Goal: Information Seeking & Learning: Learn about a topic

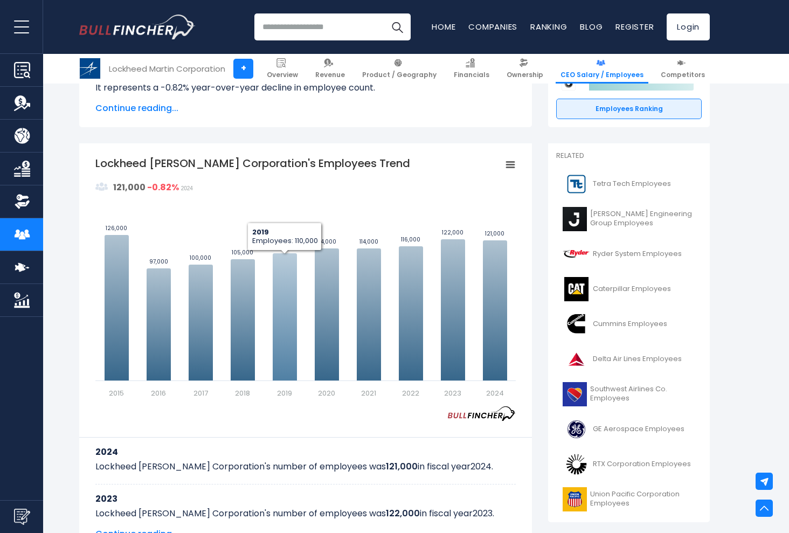
scroll to position [230, 0]
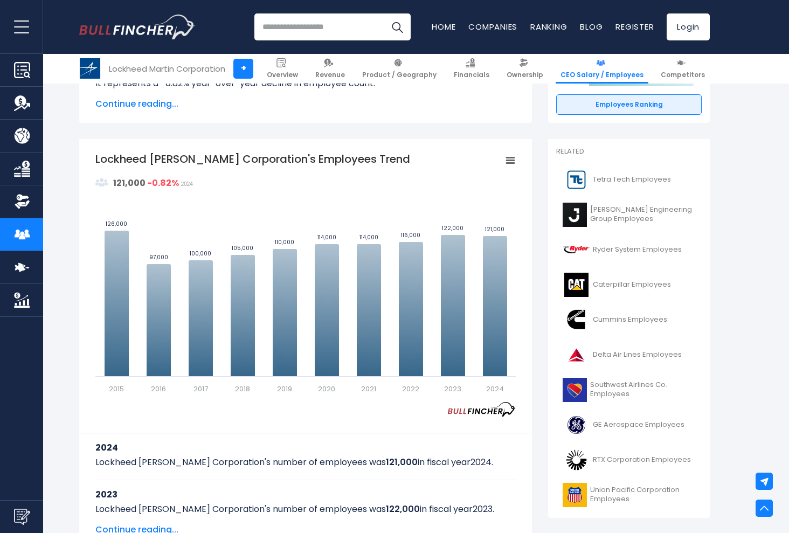
click at [509, 160] on icon "Lockheed Martin Corporation's Employees Trend" at bounding box center [511, 160] width 8 height 5
click at [481, 222] on li "Download PNG Image" at bounding box center [473, 227] width 79 height 15
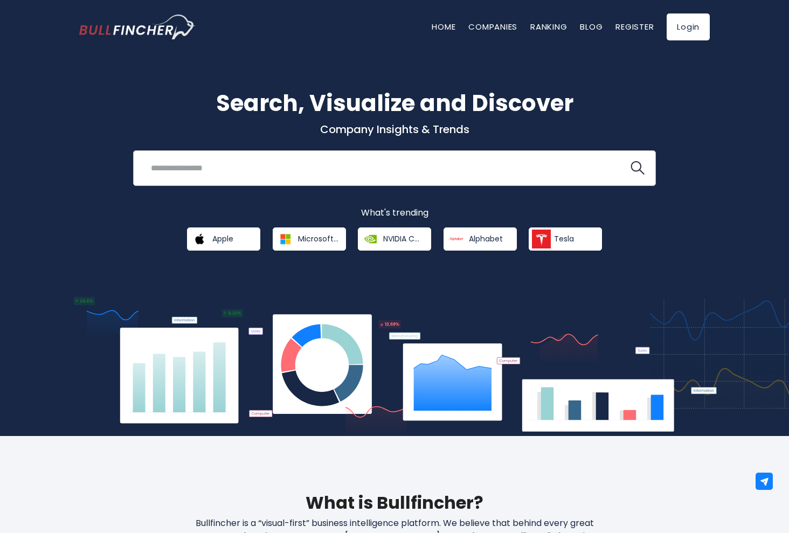
click at [305, 176] on input "search" at bounding box center [380, 168] width 473 height 20
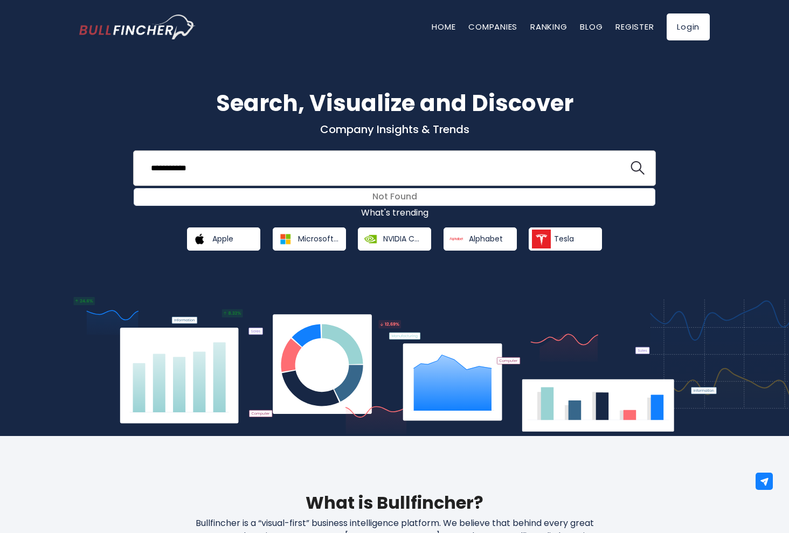
click at [638, 168] on button at bounding box center [638, 168] width 14 height 14
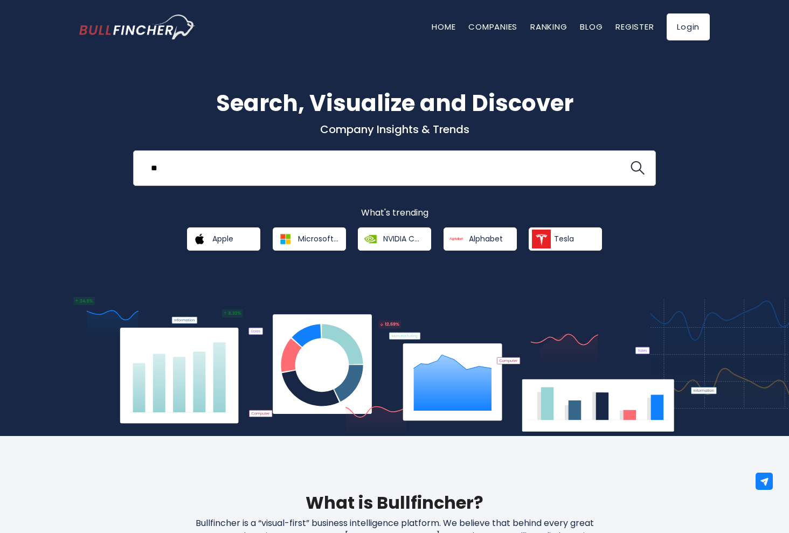
type input "*"
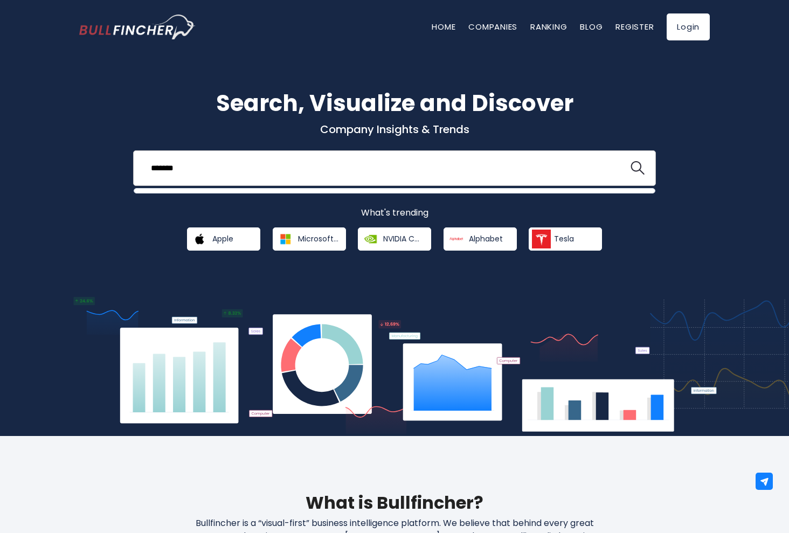
click at [638, 168] on button at bounding box center [638, 168] width 14 height 14
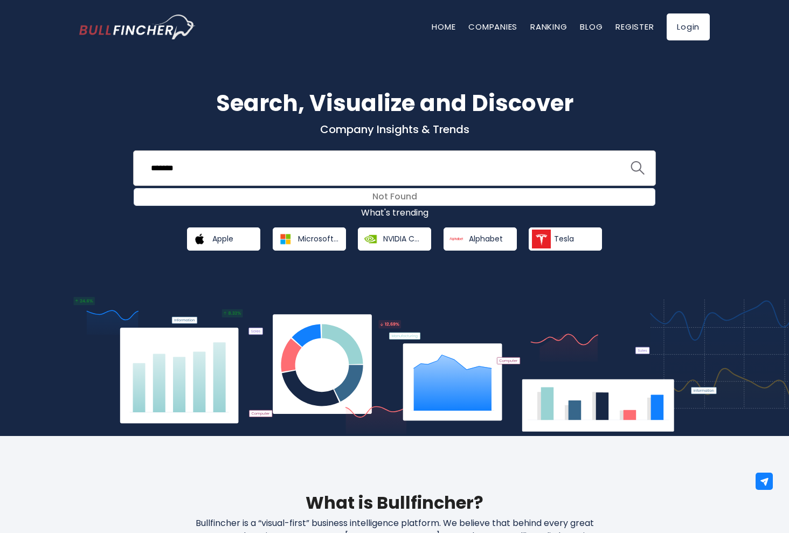
click at [643, 166] on img "search icon" at bounding box center [638, 168] width 14 height 14
drag, startPoint x: 469, startPoint y: 167, endPoint x: 464, endPoint y: 162, distance: 7.3
click at [468, 167] on input "*******" at bounding box center [380, 168] width 473 height 20
type input "*"
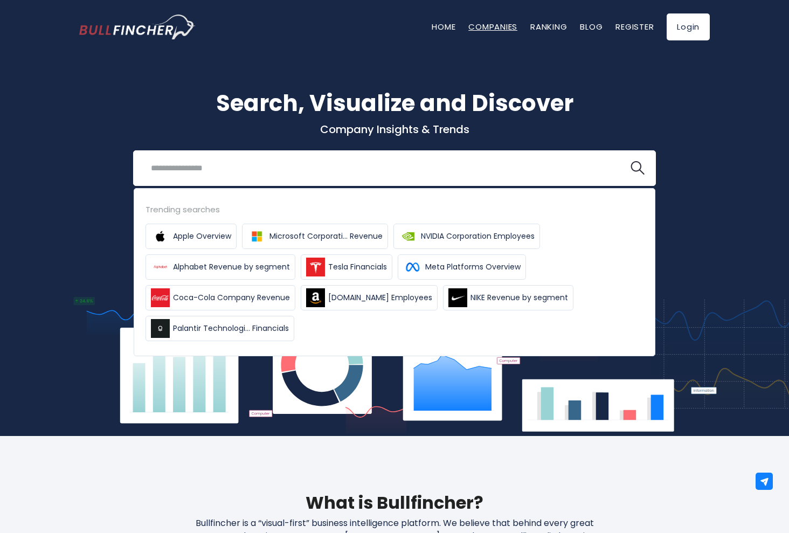
click at [499, 29] on link "Companies" at bounding box center [492, 26] width 49 height 11
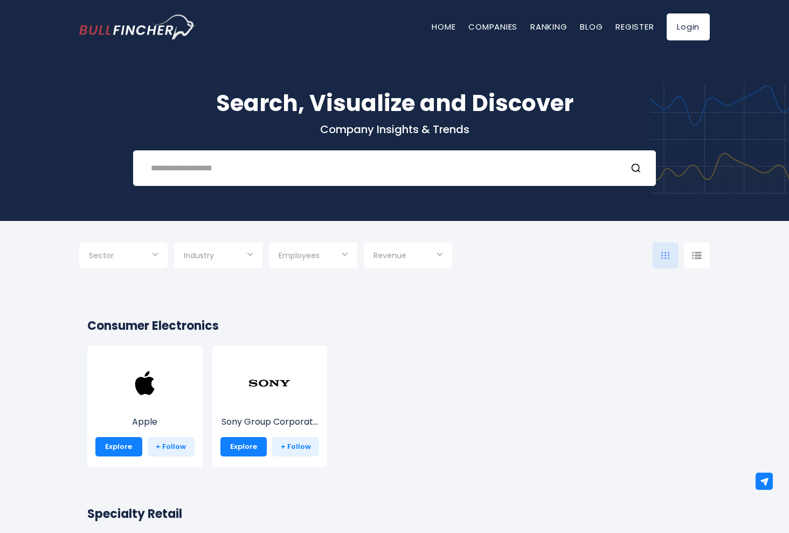
click at [229, 259] on input "Selection" at bounding box center [218, 256] width 69 height 19
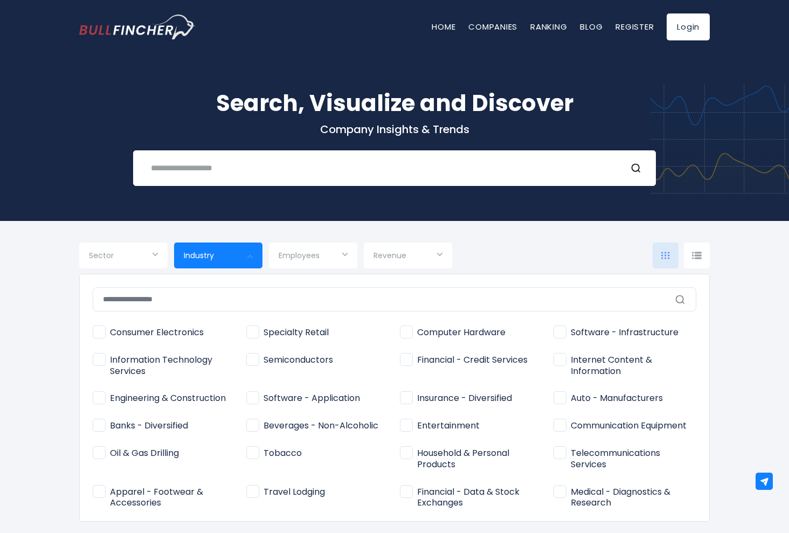
click at [224, 303] on input "text" at bounding box center [395, 299] width 604 height 24
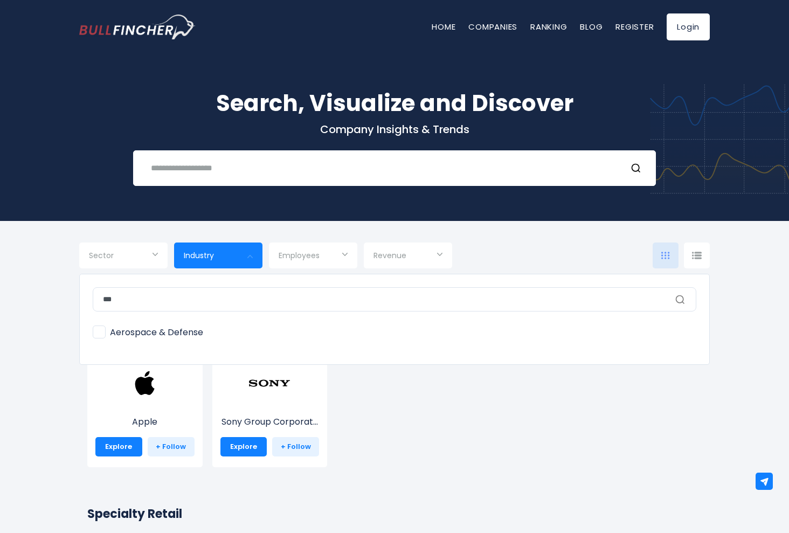
type input "***"
click at [165, 338] on span "Aerospace & Defense" at bounding box center [148, 332] width 110 height 11
type input "**********"
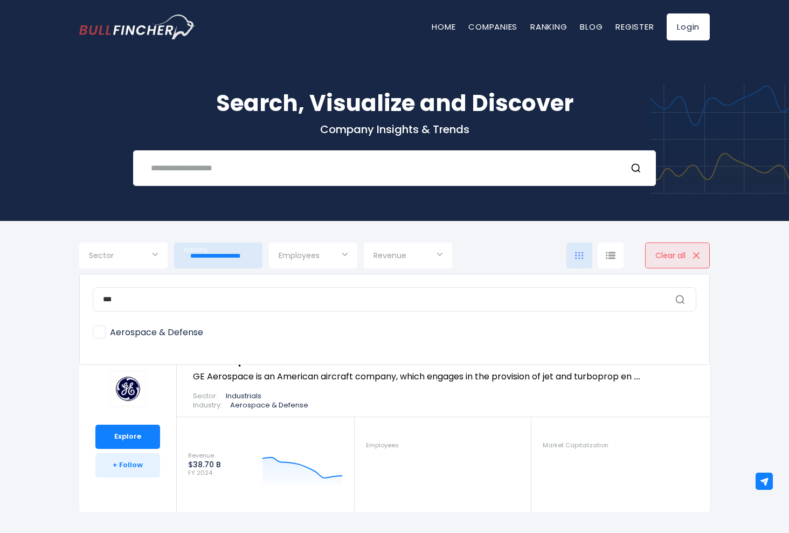
click at [123, 262] on div at bounding box center [394, 266] width 789 height 533
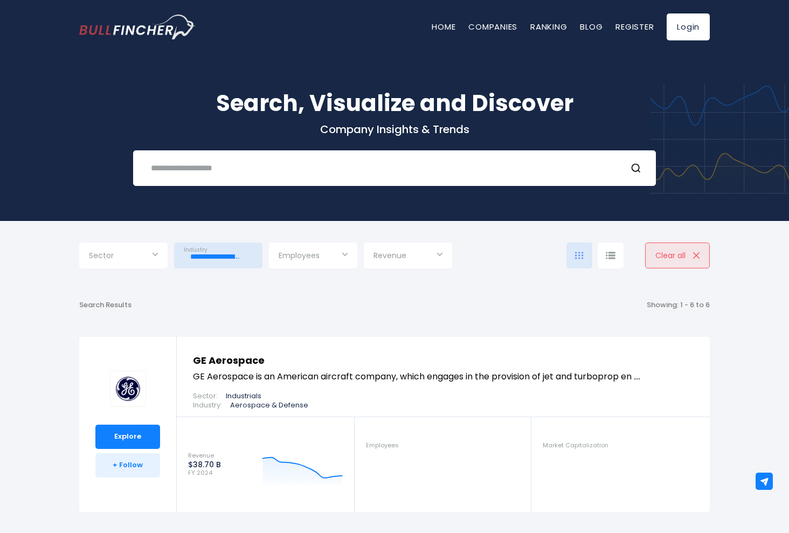
click at [130, 264] on input "Selection" at bounding box center [123, 256] width 69 height 19
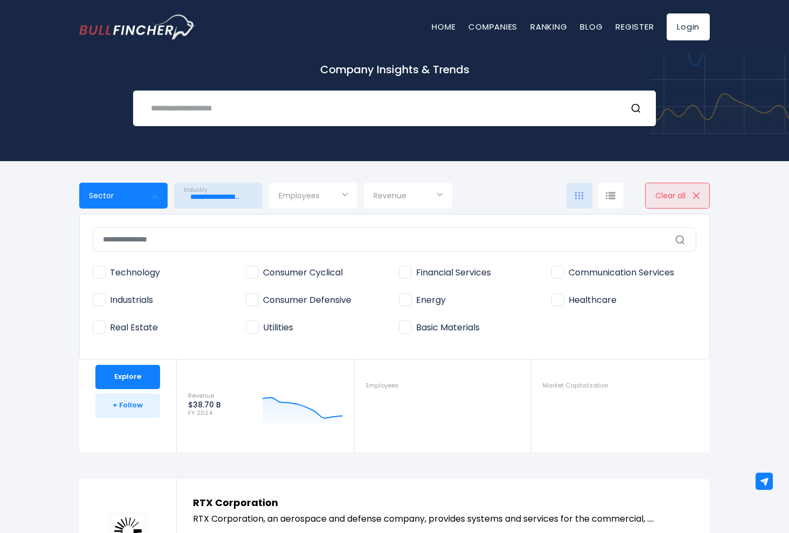
scroll to position [64, 0]
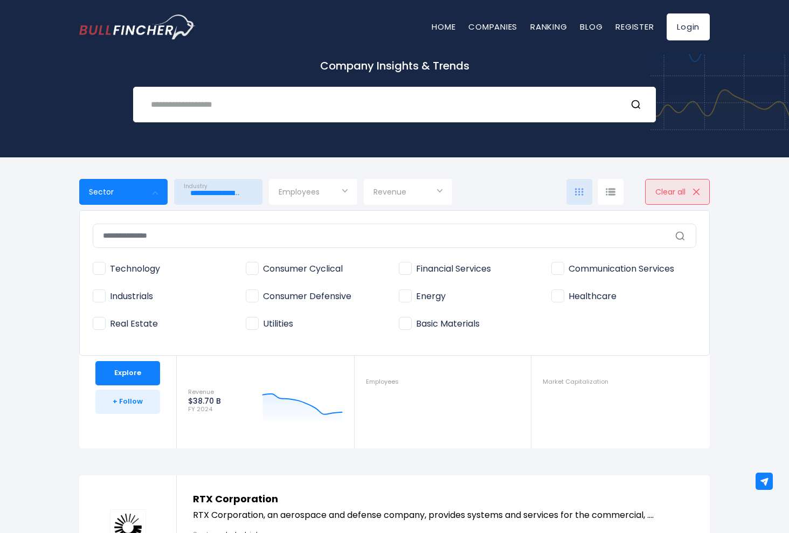
click at [320, 236] on input "text" at bounding box center [395, 236] width 604 height 24
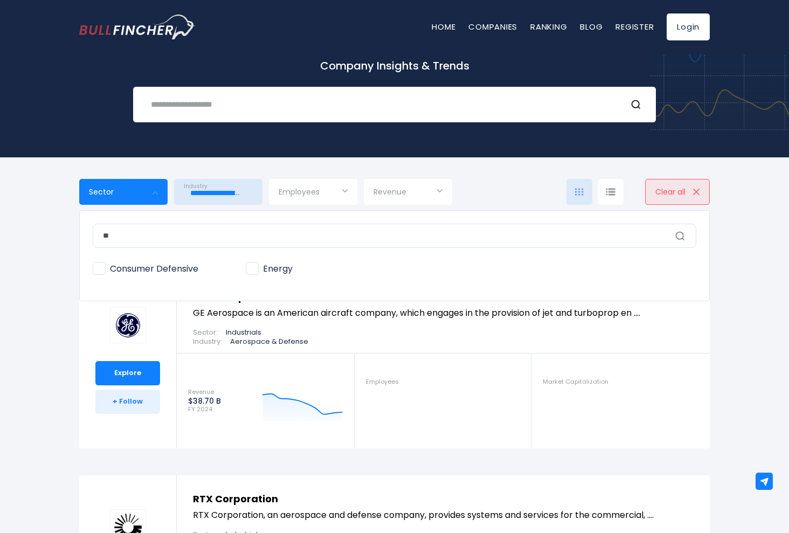
type input "*"
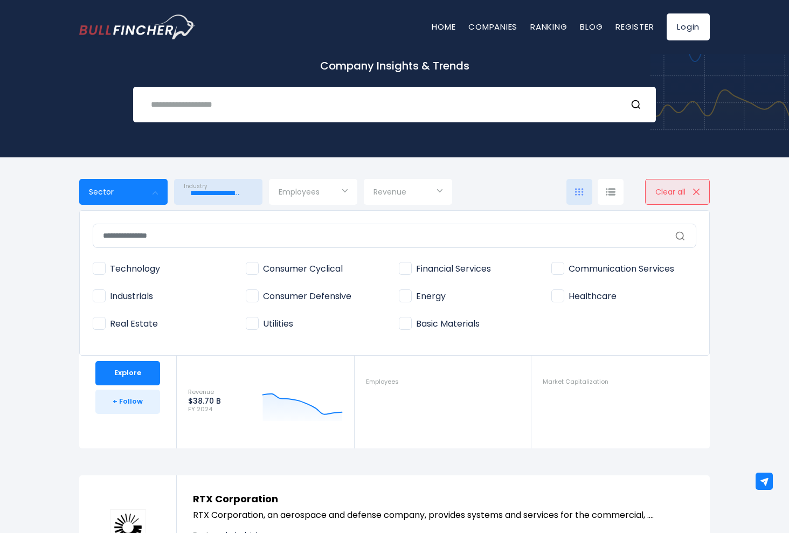
click at [335, 198] on div at bounding box center [394, 266] width 789 height 533
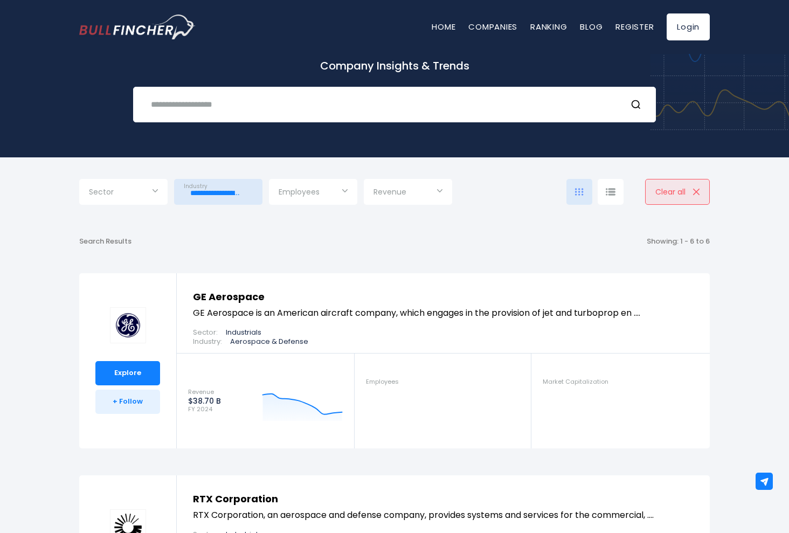
click at [335, 198] on input "Selection" at bounding box center [313, 192] width 69 height 19
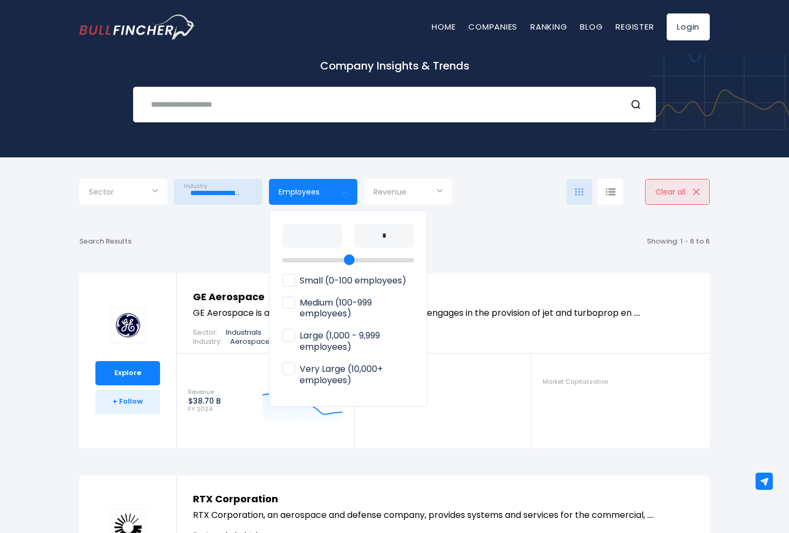
click at [384, 195] on span "Revenue" at bounding box center [390, 192] width 33 height 10
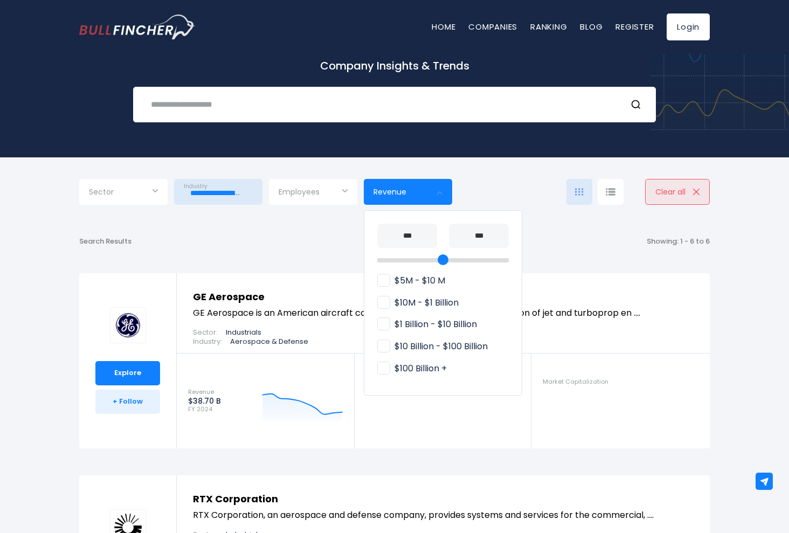
click at [316, 250] on div at bounding box center [394, 266] width 789 height 533
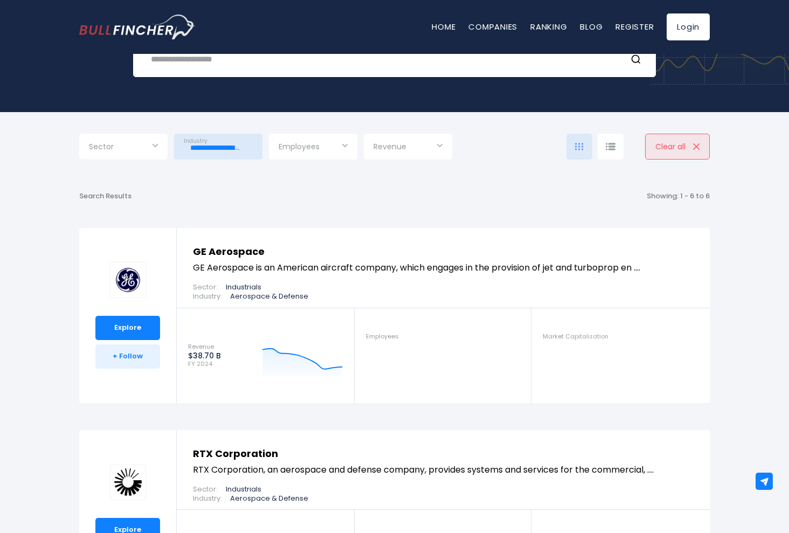
scroll to position [108, 0]
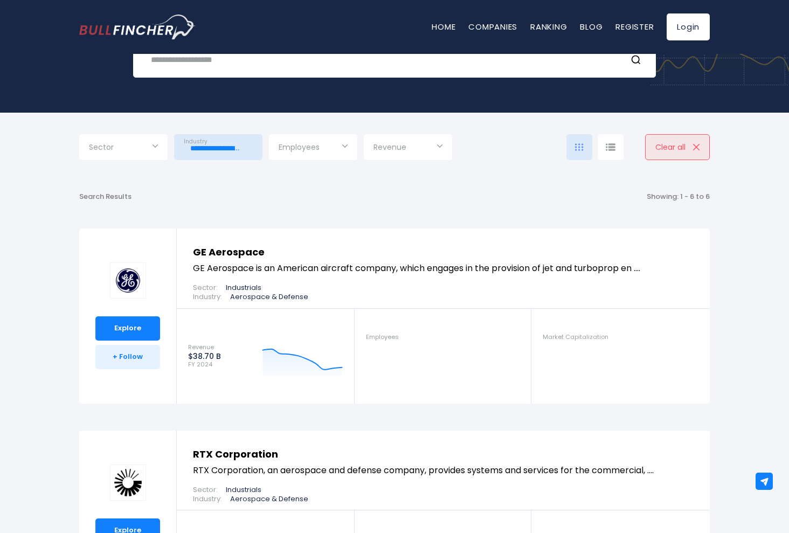
click at [613, 144] on img at bounding box center [611, 147] width 10 height 8
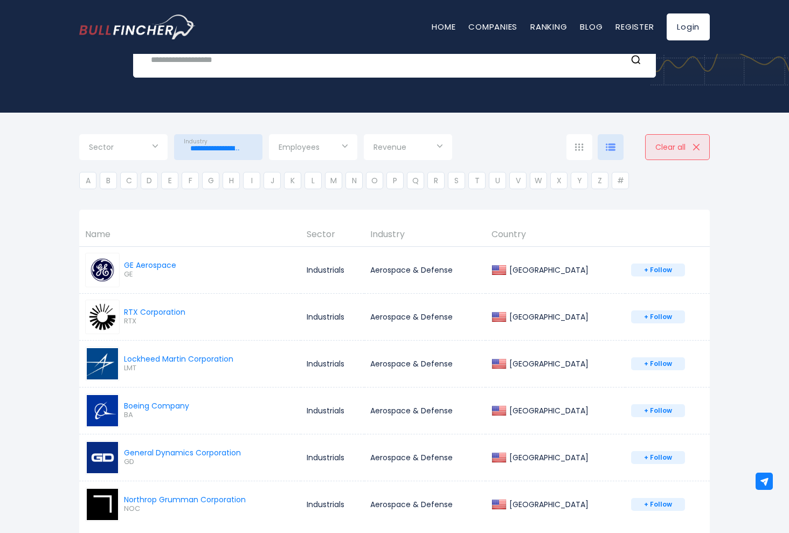
scroll to position [108, 0]
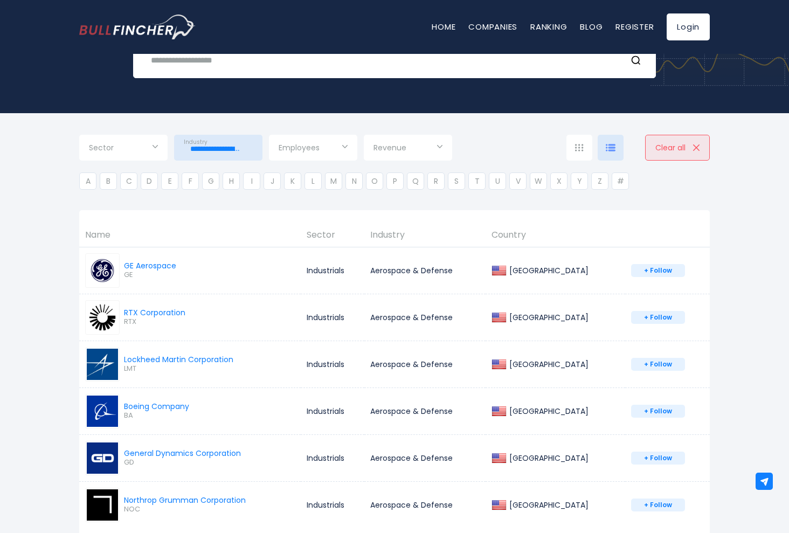
click at [612, 144] on img at bounding box center [611, 148] width 10 height 8
click at [570, 137] on div at bounding box center [579, 148] width 26 height 26
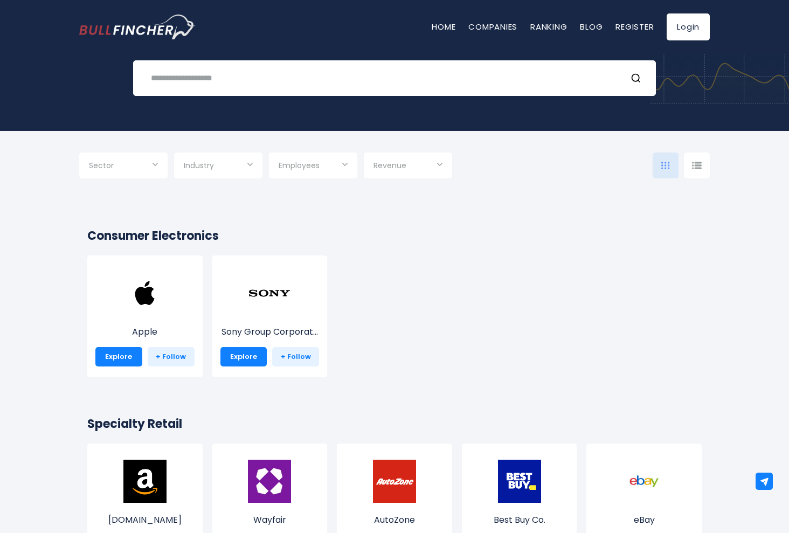
scroll to position [82, 0]
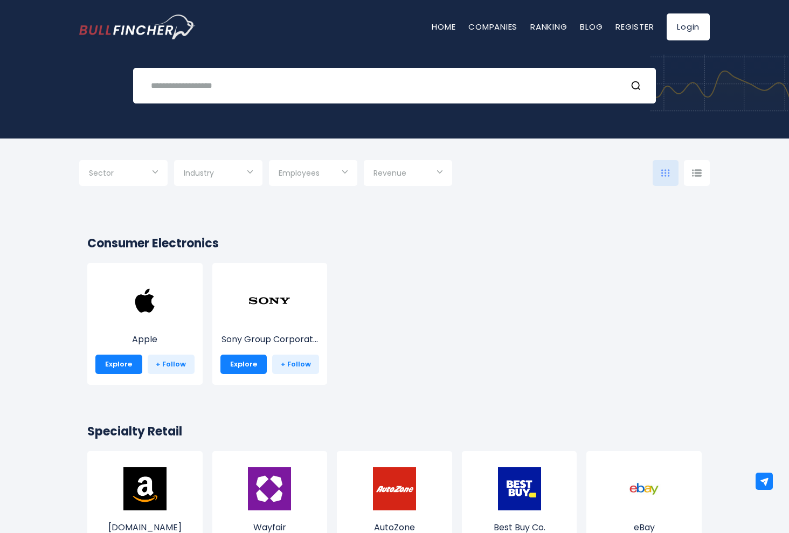
click at [220, 165] on input "Selection" at bounding box center [218, 173] width 69 height 19
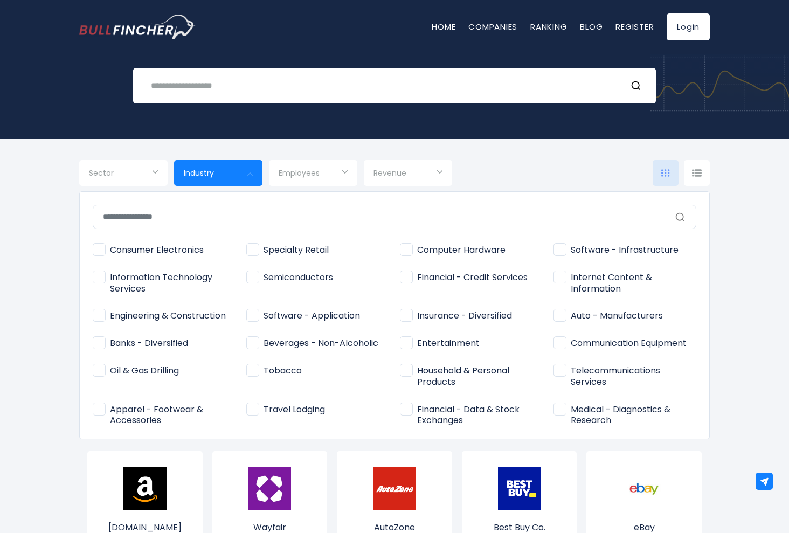
click at [232, 213] on input "text" at bounding box center [395, 217] width 604 height 24
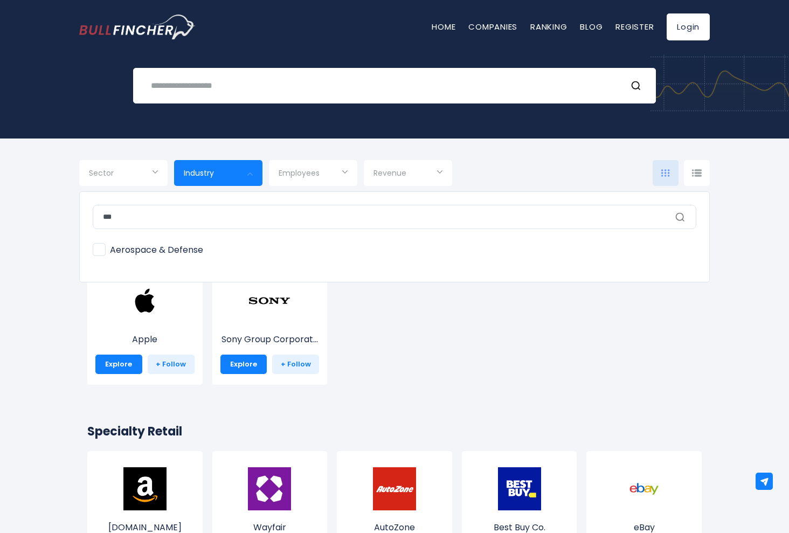
type input "***"
click at [184, 248] on span "Aerospace & Defense" at bounding box center [148, 250] width 110 height 11
type input "**********"
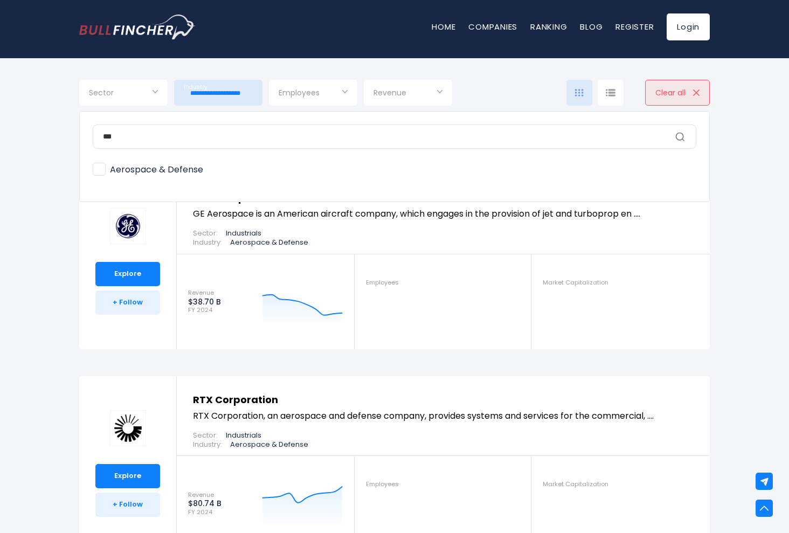
scroll to position [156, 0]
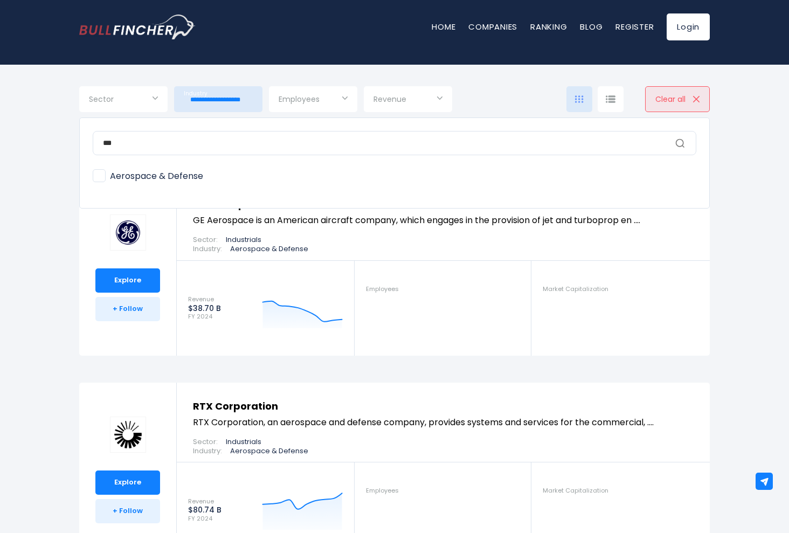
click at [613, 100] on div at bounding box center [394, 266] width 789 height 533
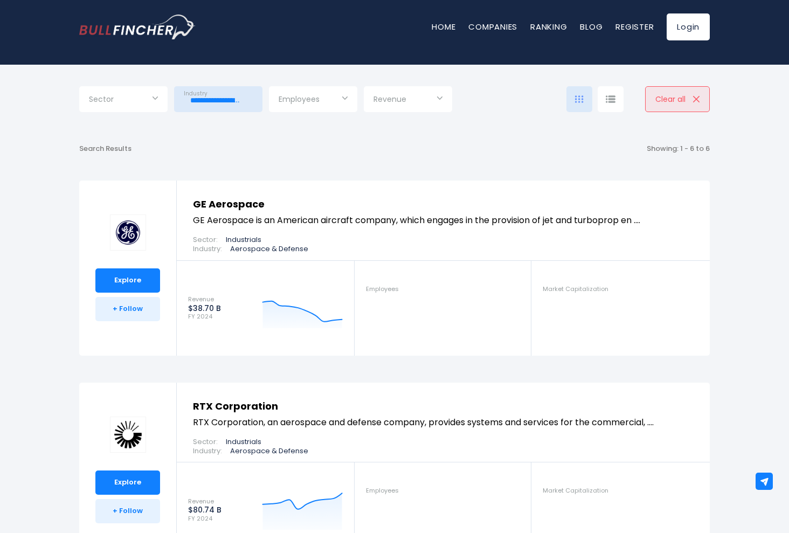
click at [611, 99] on img at bounding box center [611, 99] width 10 height 8
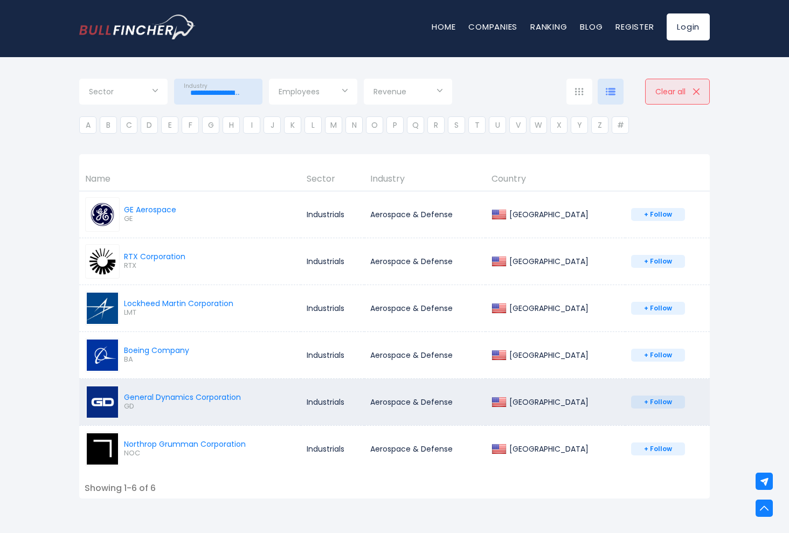
scroll to position [158, 0]
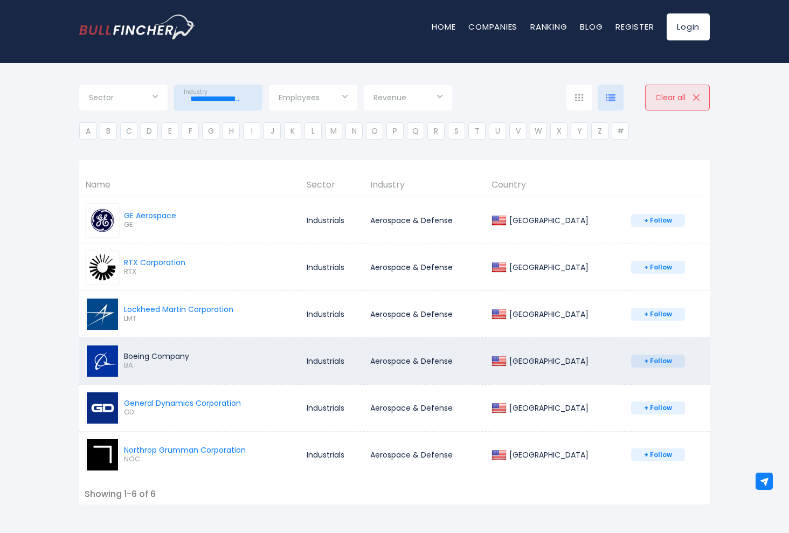
click at [148, 355] on div "Boeing Company" at bounding box center [156, 356] width 65 height 10
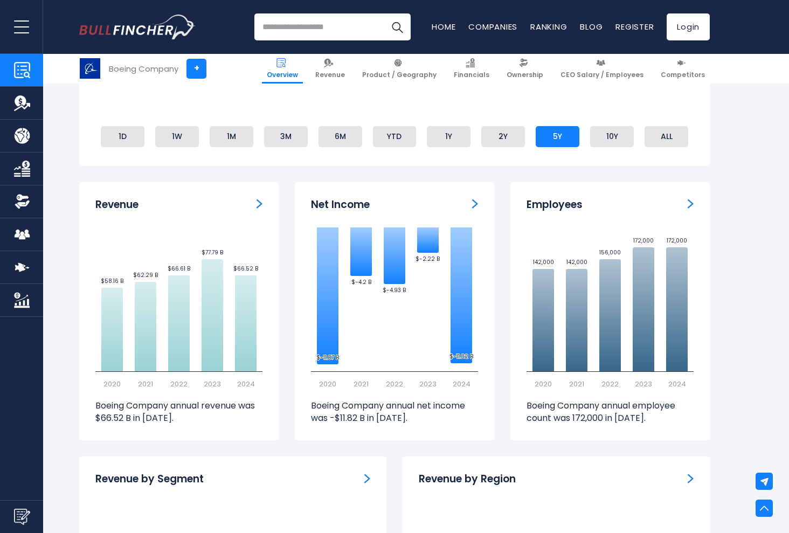
scroll to position [446, 0]
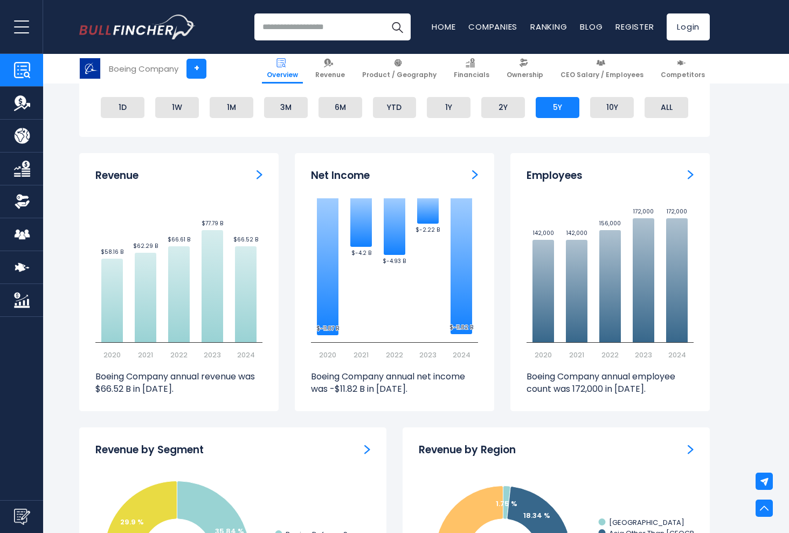
click at [691, 174] on img "Employees" at bounding box center [691, 175] width 6 height 10
click at [682, 171] on div "Employees" at bounding box center [610, 175] width 167 height 13
click at [693, 171] on img "Employees" at bounding box center [691, 175] width 6 height 10
click at [579, 172] on h3 "Employees" at bounding box center [555, 175] width 56 height 13
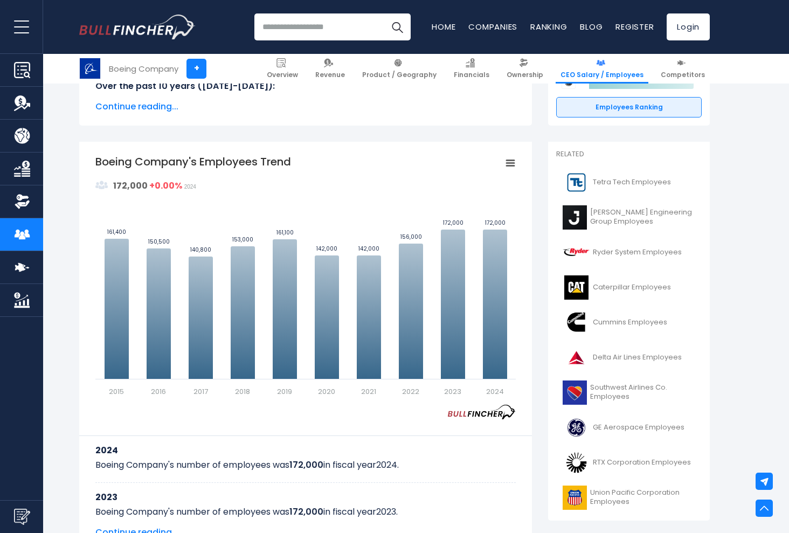
scroll to position [234, 0]
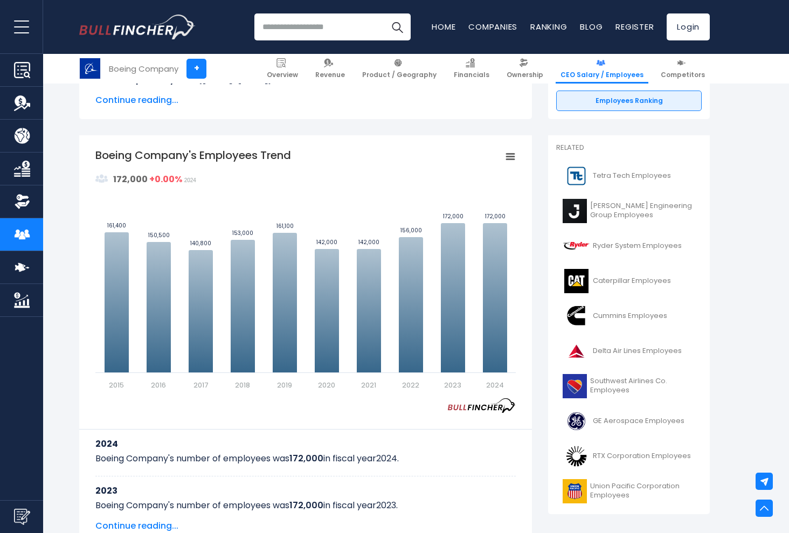
click at [513, 156] on icon "Boeing Company's Employees Trend" at bounding box center [511, 156] width 8 height 5
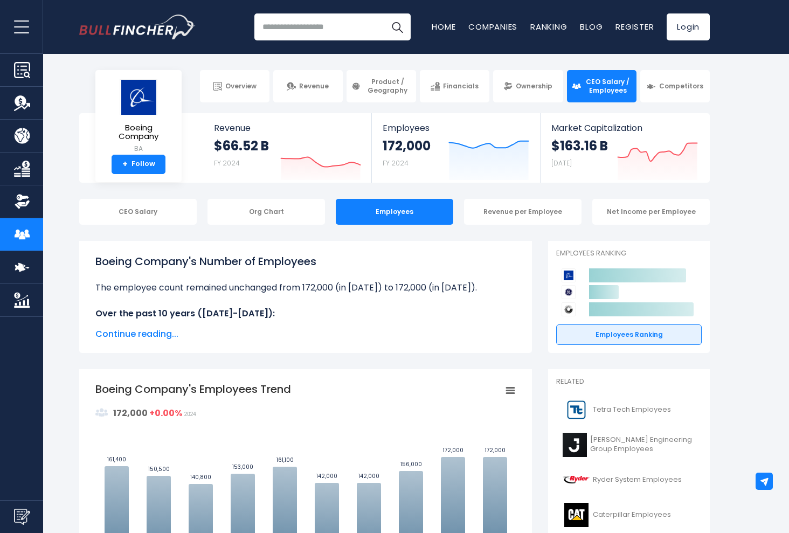
scroll to position [0, 0]
click at [507, 397] on rect "Boeing Company's Employees Trend" at bounding box center [510, 390] width 15 height 15
click at [473, 455] on li "Download PNG Image" at bounding box center [473, 457] width 79 height 15
